Goal: Consume media (video, audio)

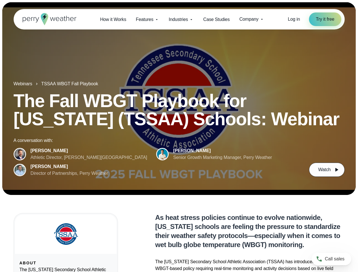
click at [179, 136] on div "The Fall WBGT Playbook for [US_STATE] (TSSAA) Schools: Webinar A conversation w…" at bounding box center [179, 134] width 331 height 85
click at [179, 19] on span "Industries" at bounding box center [177, 19] width 19 height 7
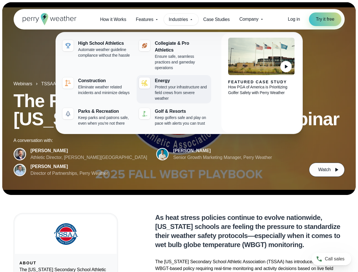
click at [179, 99] on div "Protect your infrastructure and field crews from severe weather" at bounding box center [182, 92] width 54 height 17
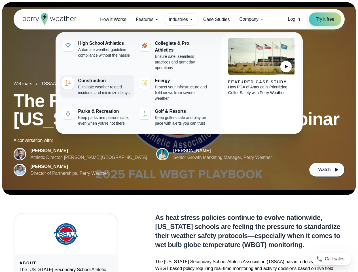
click at [70, 84] on img at bounding box center [68, 83] width 7 height 7
click at [326, 170] on span "Watch" at bounding box center [324, 169] width 12 height 7
